Goal: Information Seeking & Learning: Learn about a topic

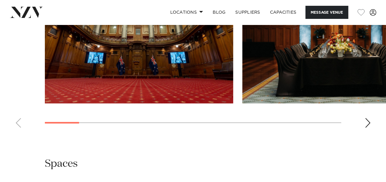
scroll to position [793, 0]
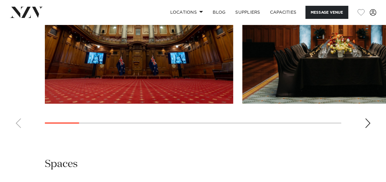
click at [369, 119] on div "Next slide" at bounding box center [368, 124] width 6 height 10
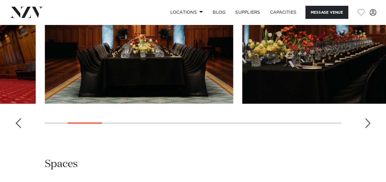
click at [369, 119] on div "Next slide" at bounding box center [368, 124] width 6 height 10
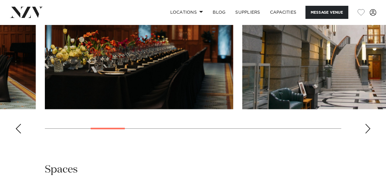
scroll to position [787, 0]
click at [367, 124] on div "Next slide" at bounding box center [368, 129] width 6 height 10
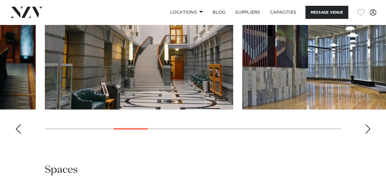
click at [367, 124] on div "Next slide" at bounding box center [368, 129] width 6 height 10
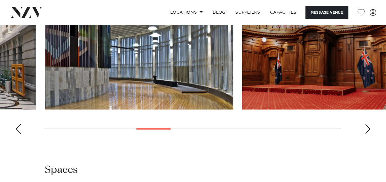
click at [140, 75] on img "5 / 13" at bounding box center [139, 41] width 188 height 138
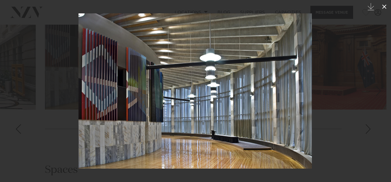
click at [385, 5] on icon at bounding box center [383, 6] width 7 height 7
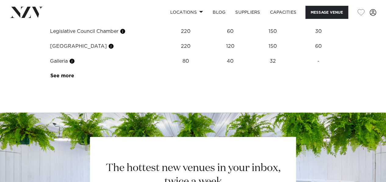
scroll to position [989, 0]
